Goal: Obtain resource: Download file/media

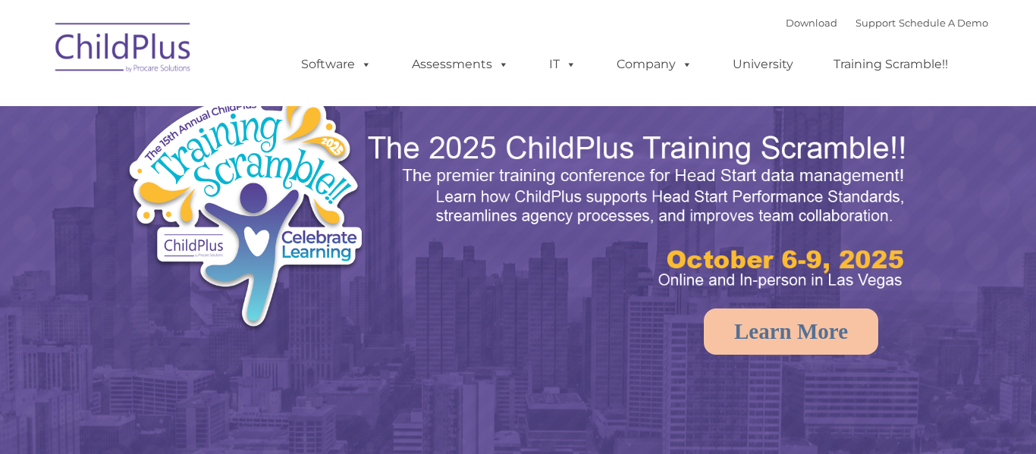
select select "MEDIUM"
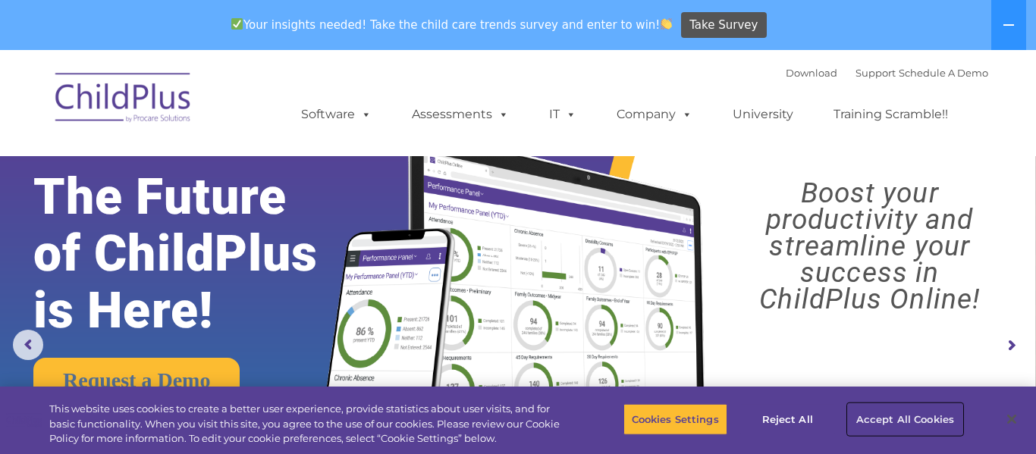
click at [899, 419] on button "Accept All Cookies" at bounding box center [905, 419] width 115 height 32
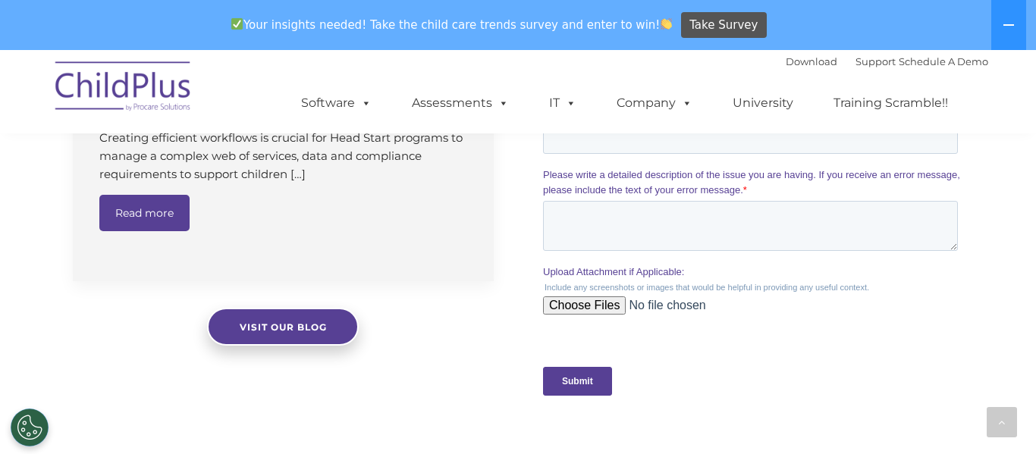
scroll to position [1411, 0]
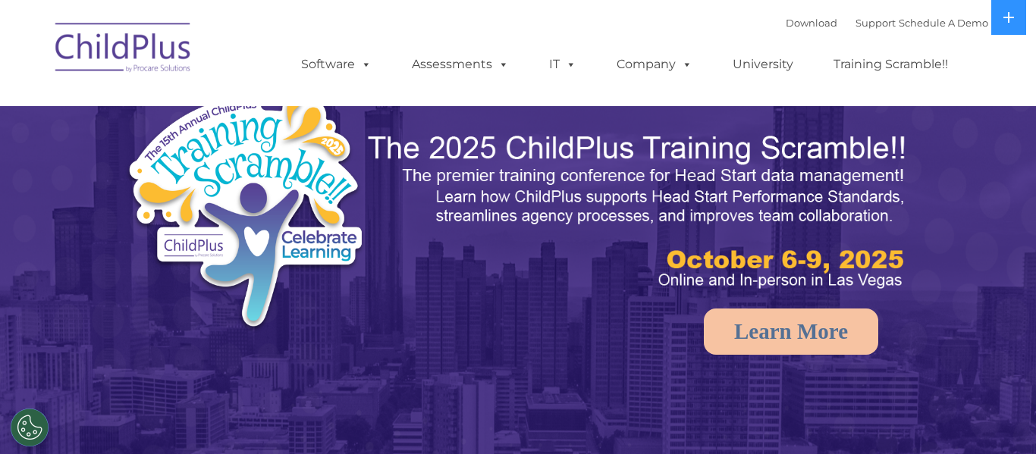
select select "MEDIUM"
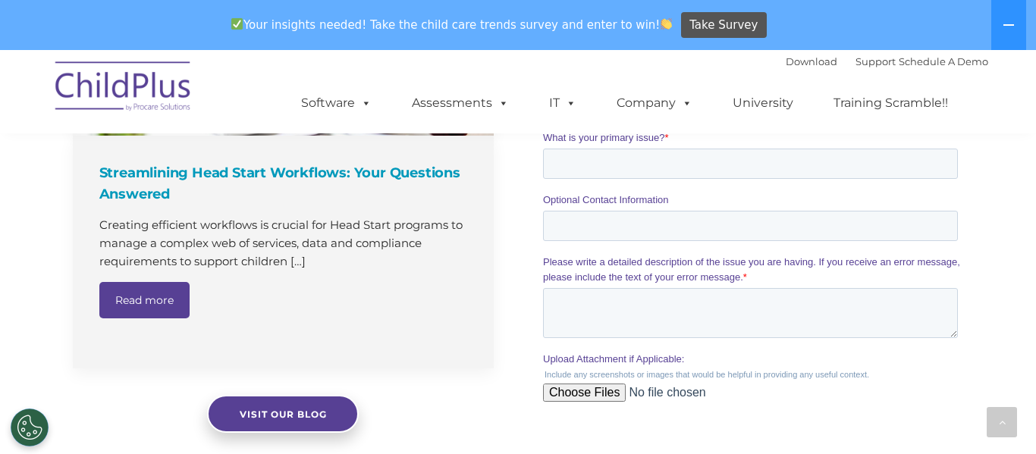
scroll to position [1330, 0]
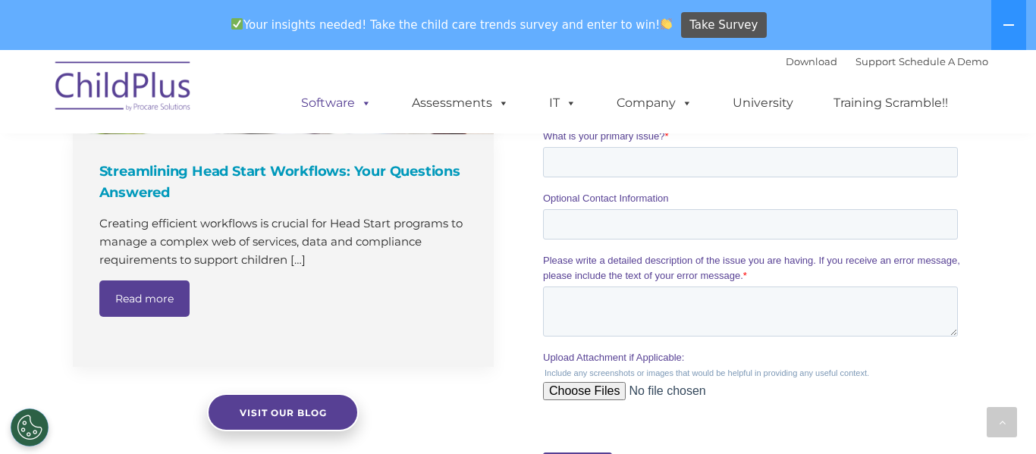
click at [368, 101] on span at bounding box center [363, 103] width 17 height 14
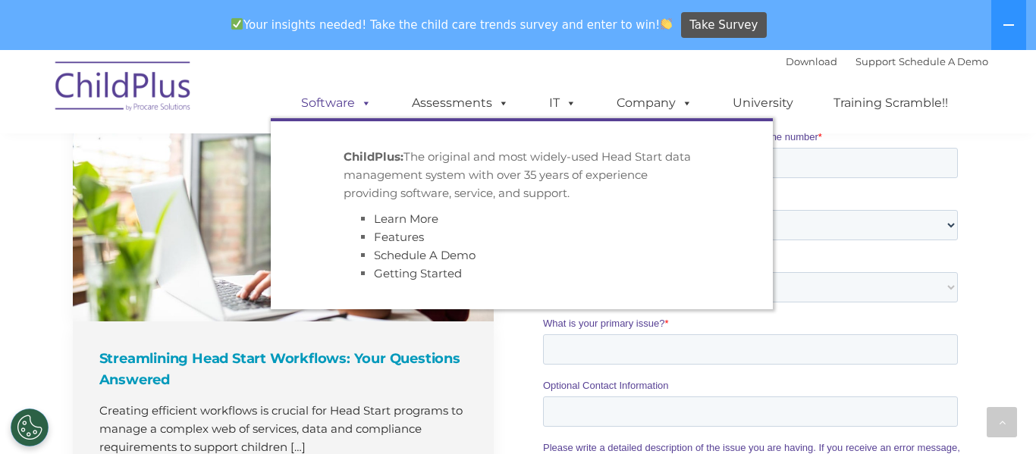
scroll to position [1141, 0]
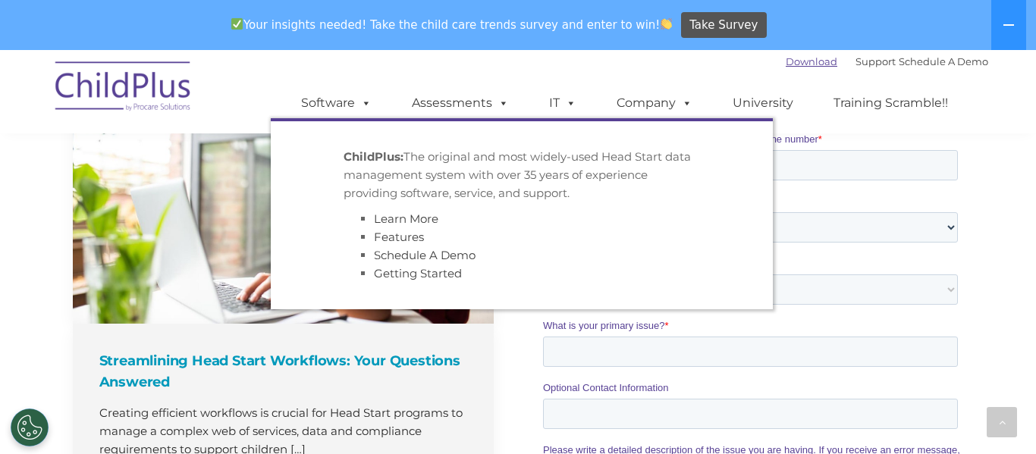
click at [786, 63] on link "Download" at bounding box center [812, 61] width 52 height 12
